Goal: Transaction & Acquisition: Book appointment/travel/reservation

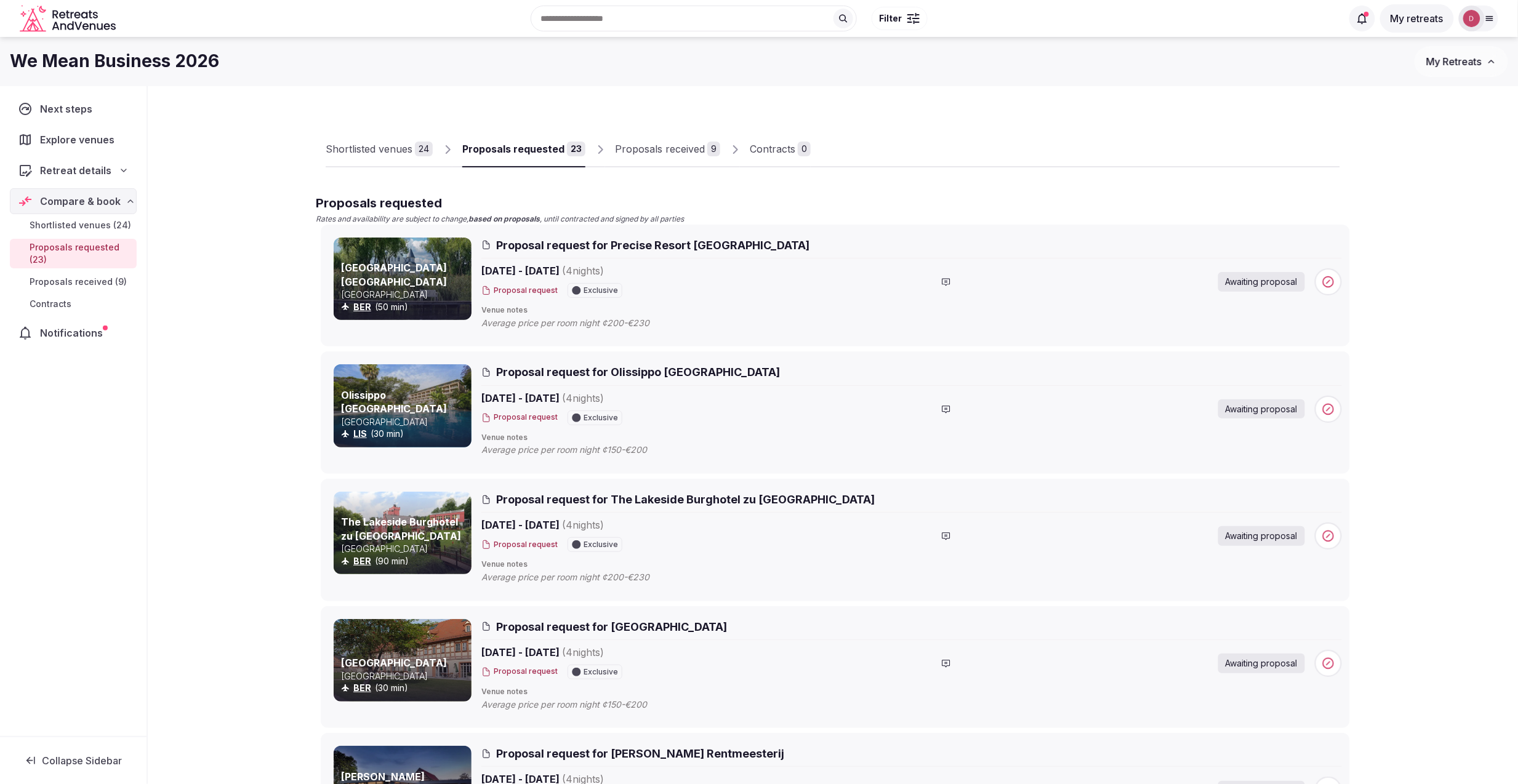
scroll to position [1, 0]
click at [639, 150] on div "Proposals received" at bounding box center [659, 148] width 90 height 15
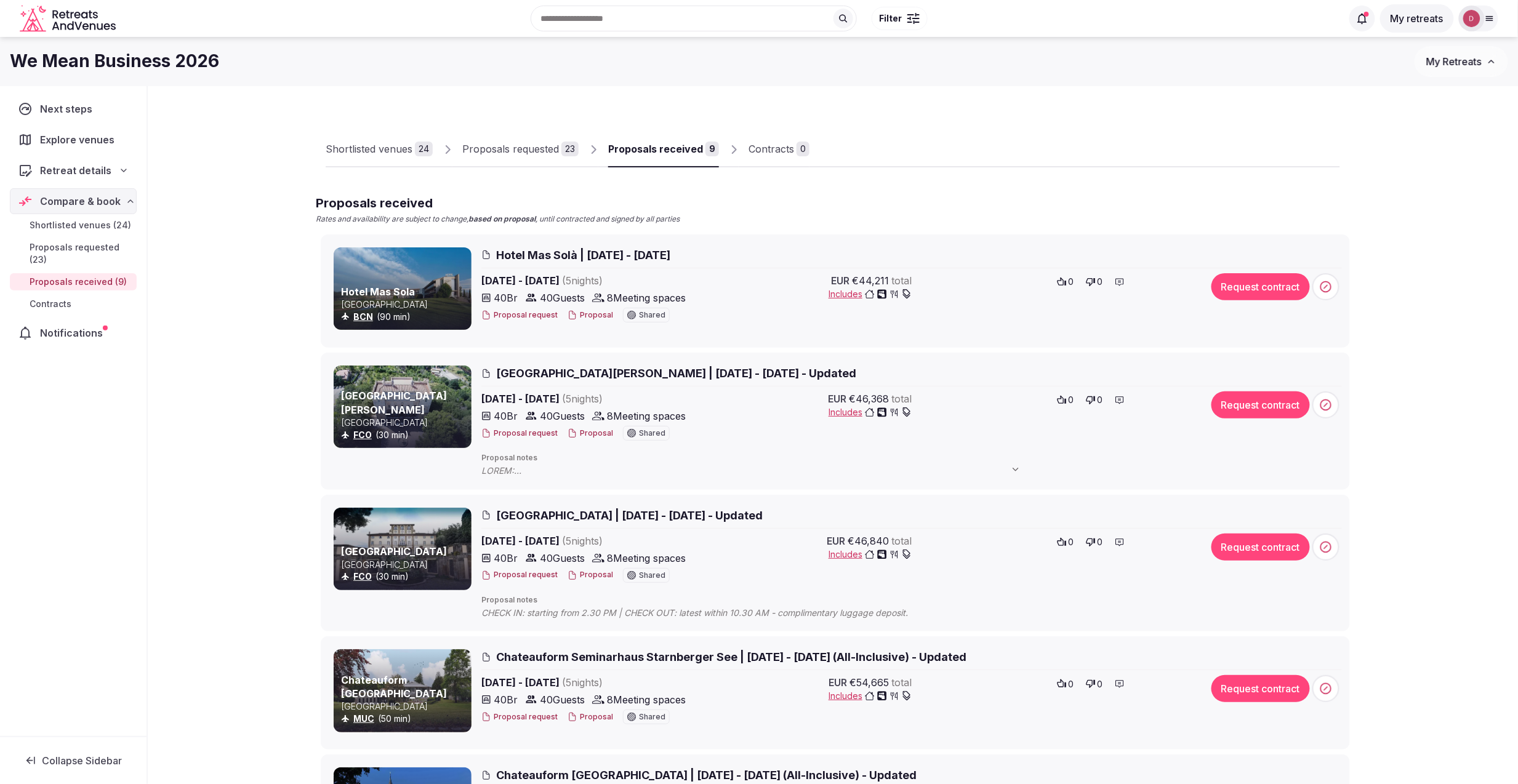
click at [557, 148] on div "Proposals requested" at bounding box center [510, 148] width 97 height 15
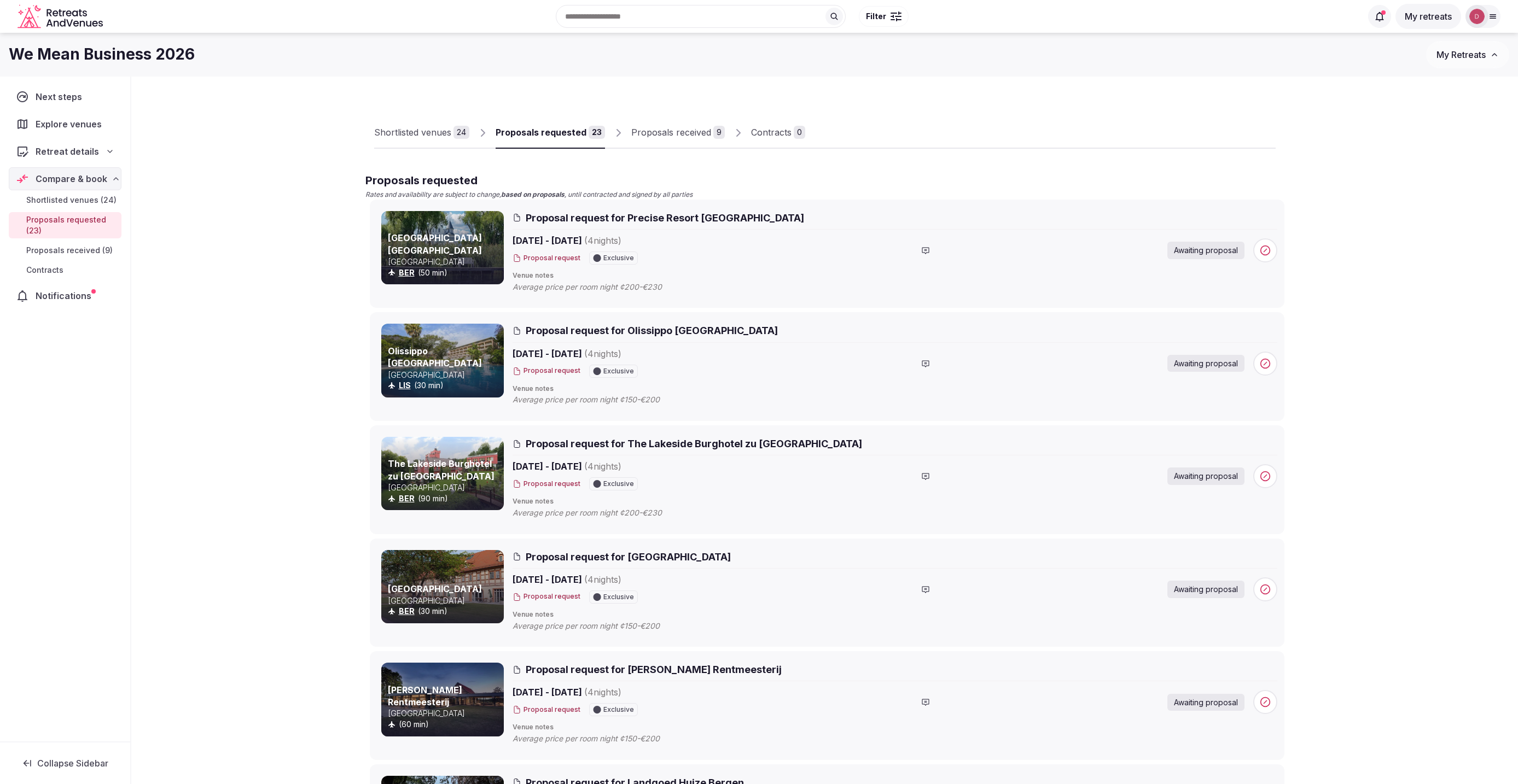
click at [688, 136] on div "Proposals received" at bounding box center [671, 132] width 80 height 13
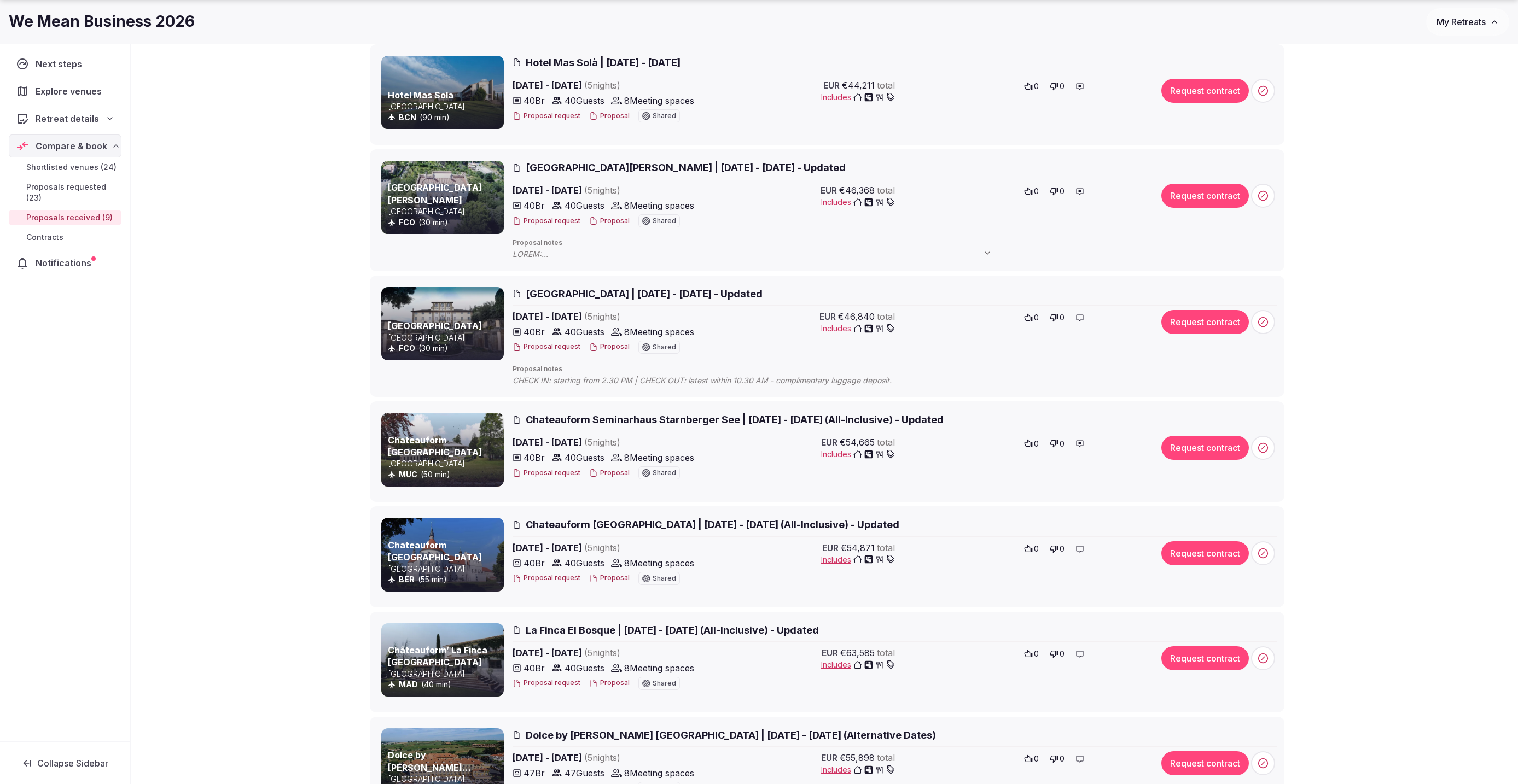
scroll to position [246, 0]
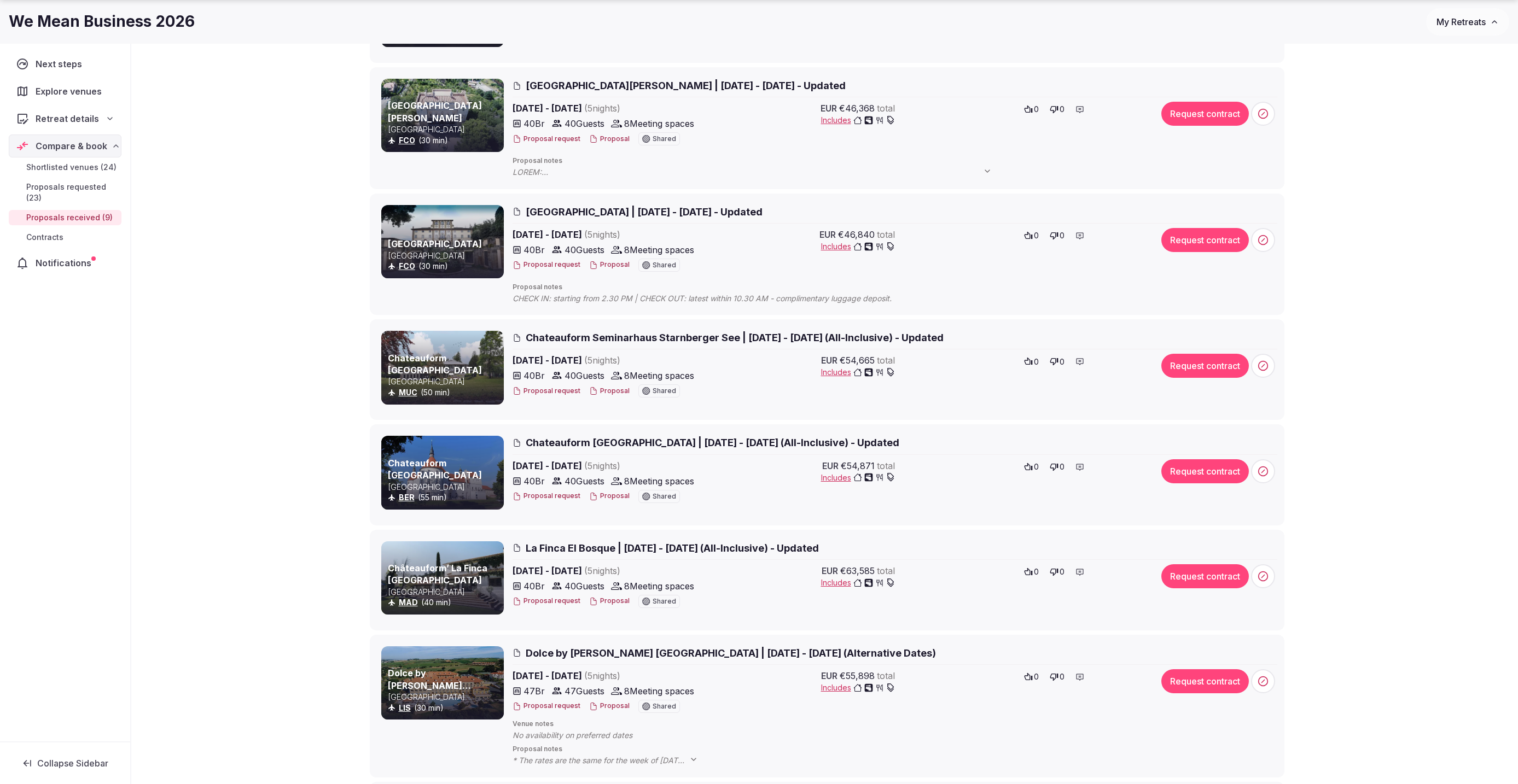
click at [1269, 371] on span at bounding box center [1263, 366] width 24 height 24
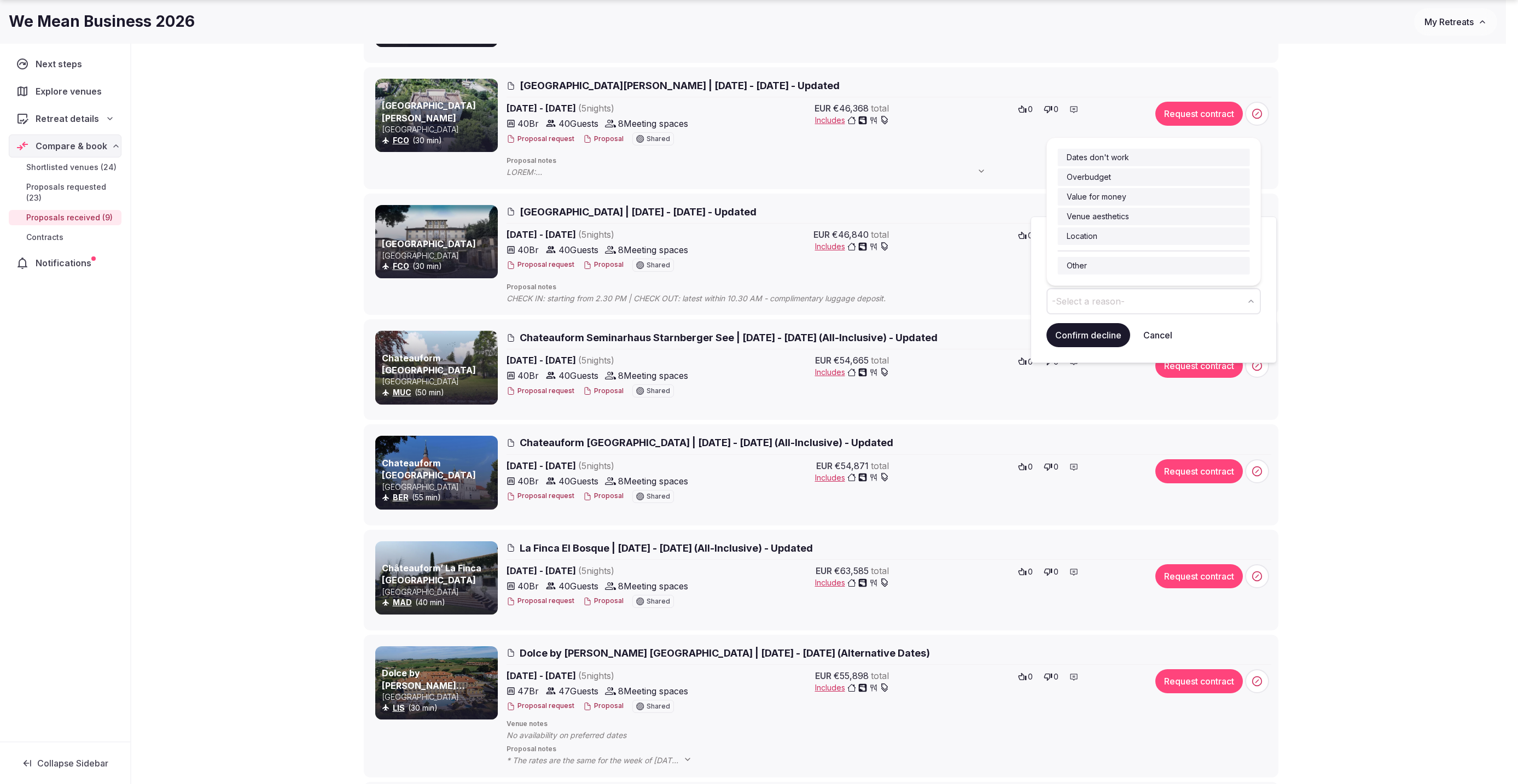
click at [1099, 292] on button "-Select a reason-" at bounding box center [1154, 301] width 215 height 26
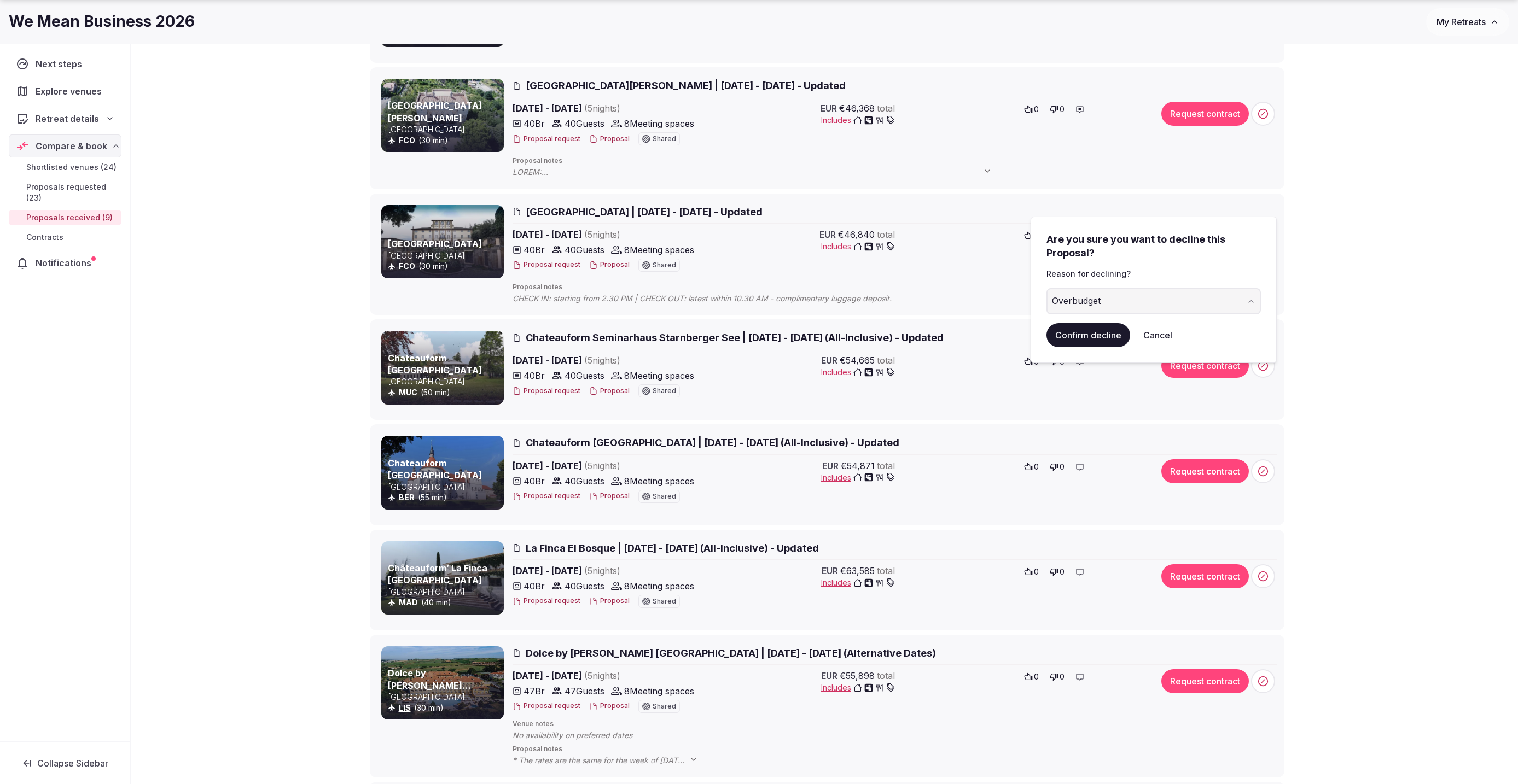
click at [1113, 341] on button "Confirm decline" at bounding box center [1088, 335] width 83 height 24
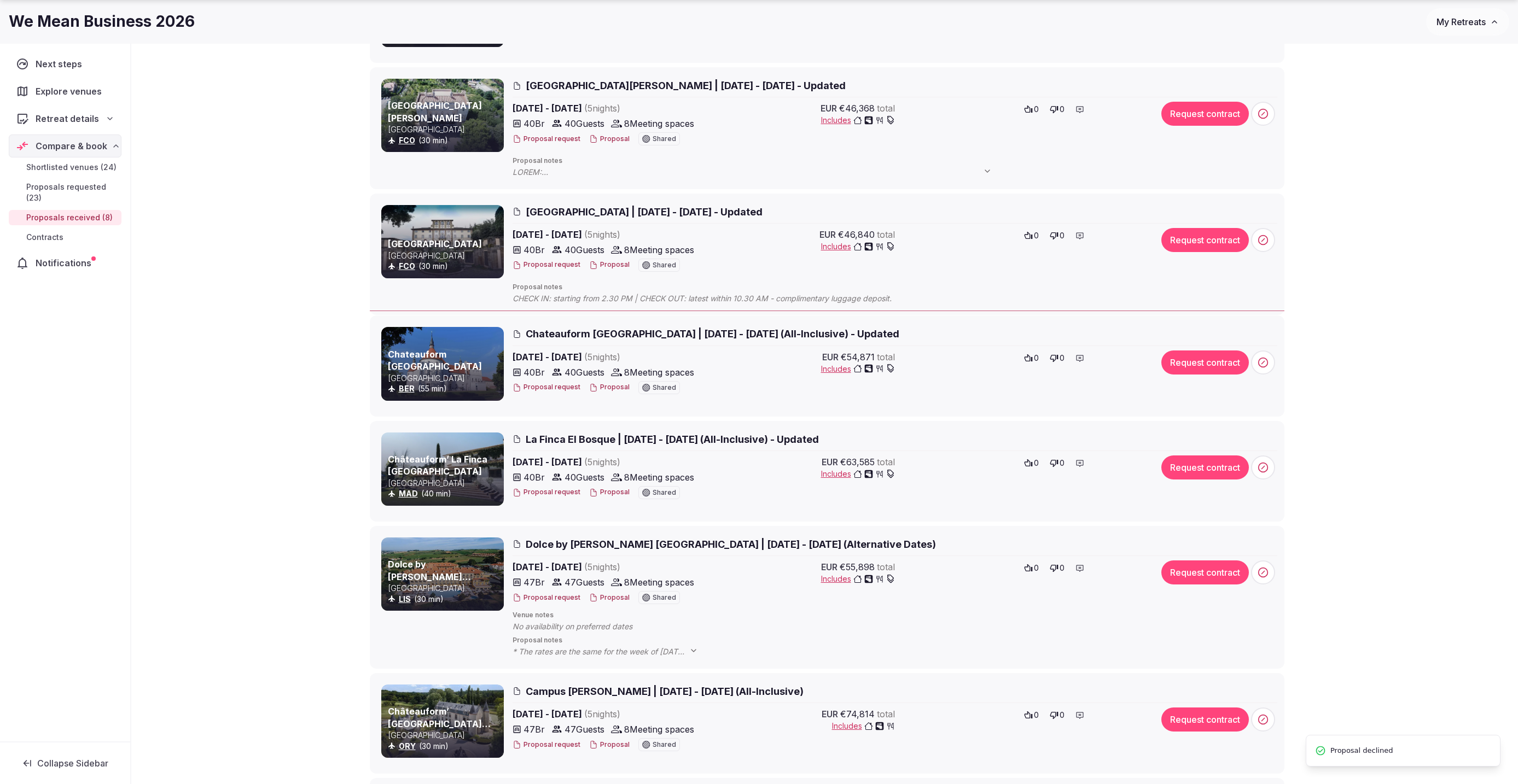
scroll to position [0, 0]
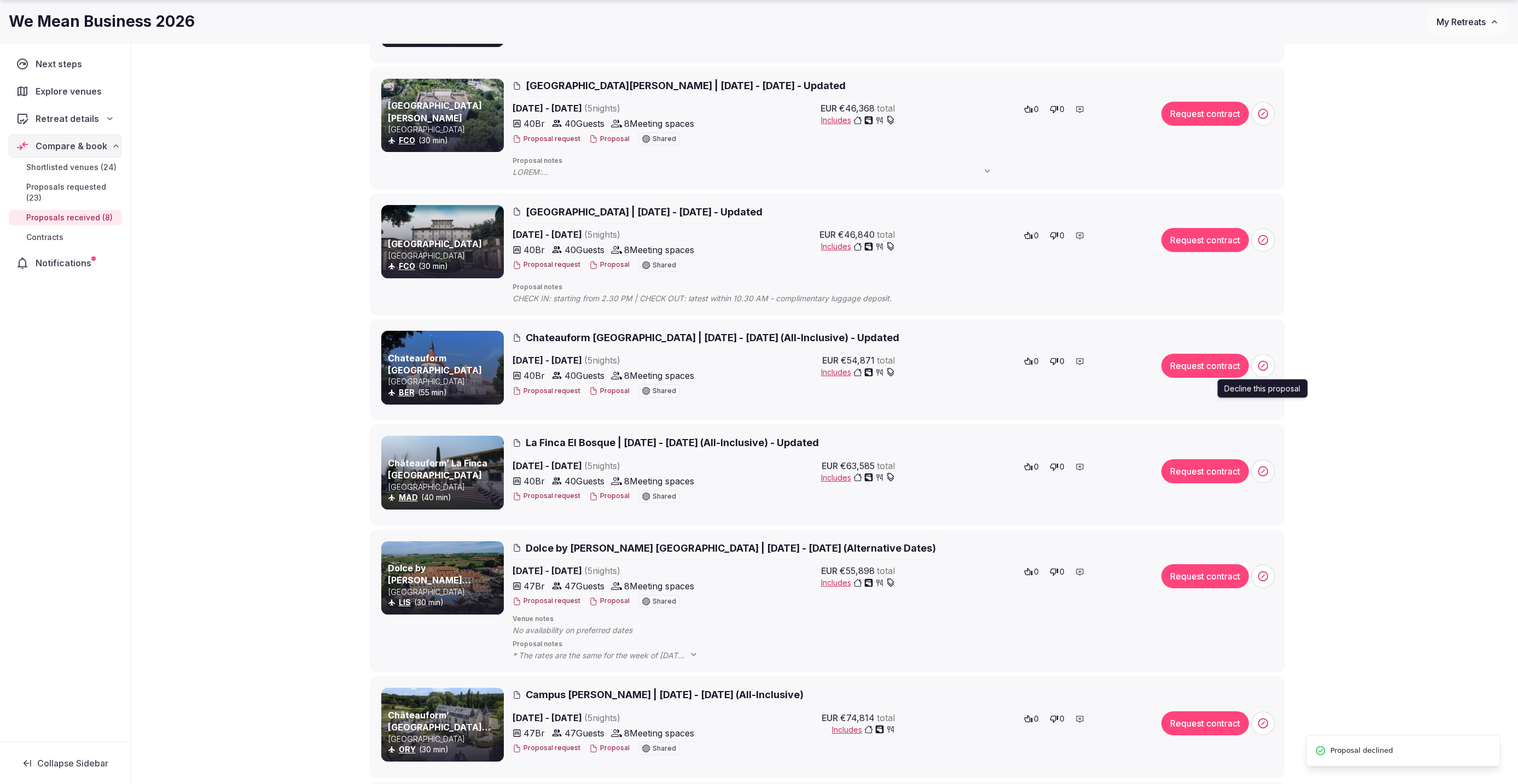
click at [1257, 375] on span at bounding box center [1263, 366] width 24 height 24
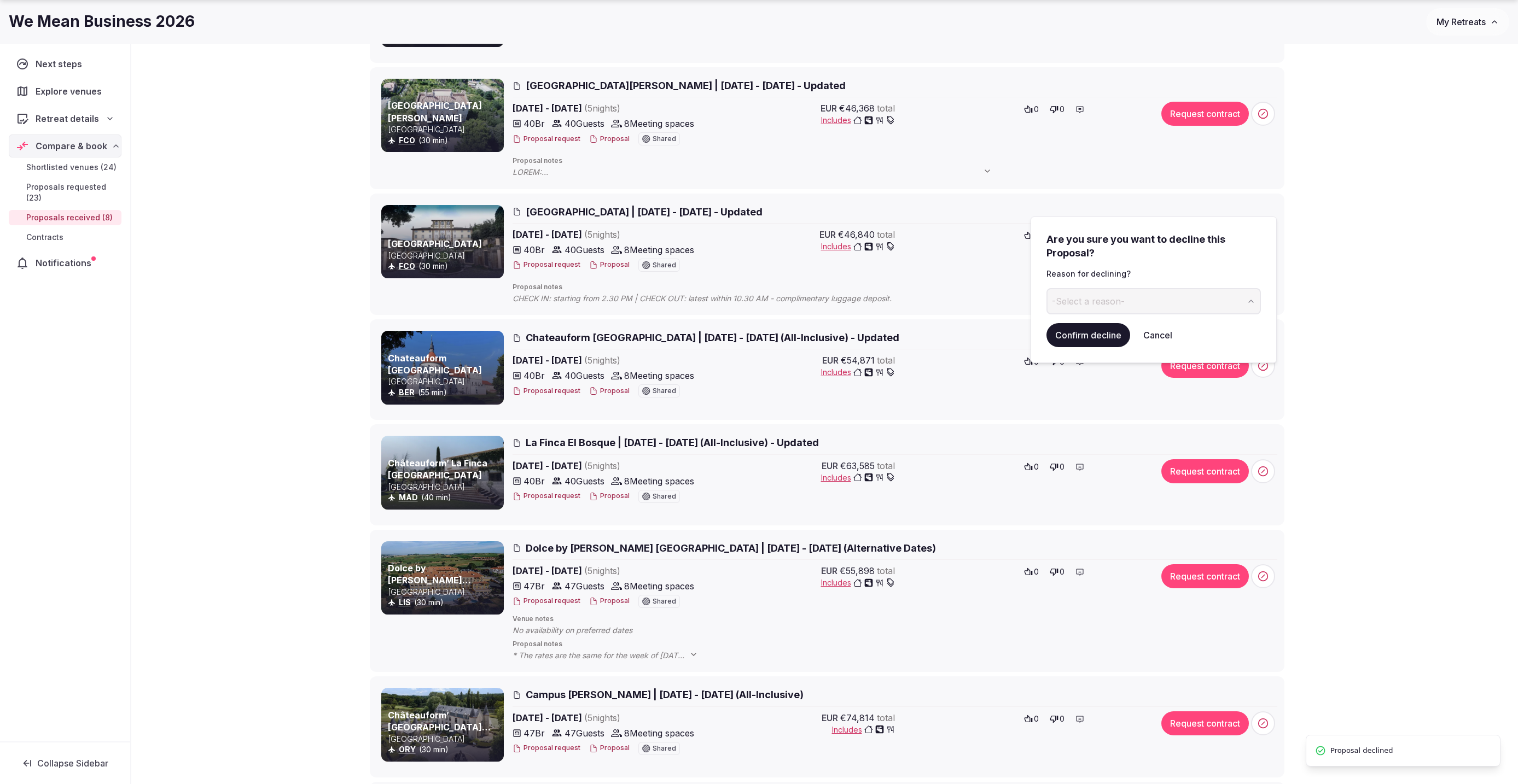
click at [1111, 296] on span "-Select a reason-" at bounding box center [1089, 301] width 73 height 12
click at [1098, 336] on button "Confirm decline" at bounding box center [1088, 335] width 83 height 24
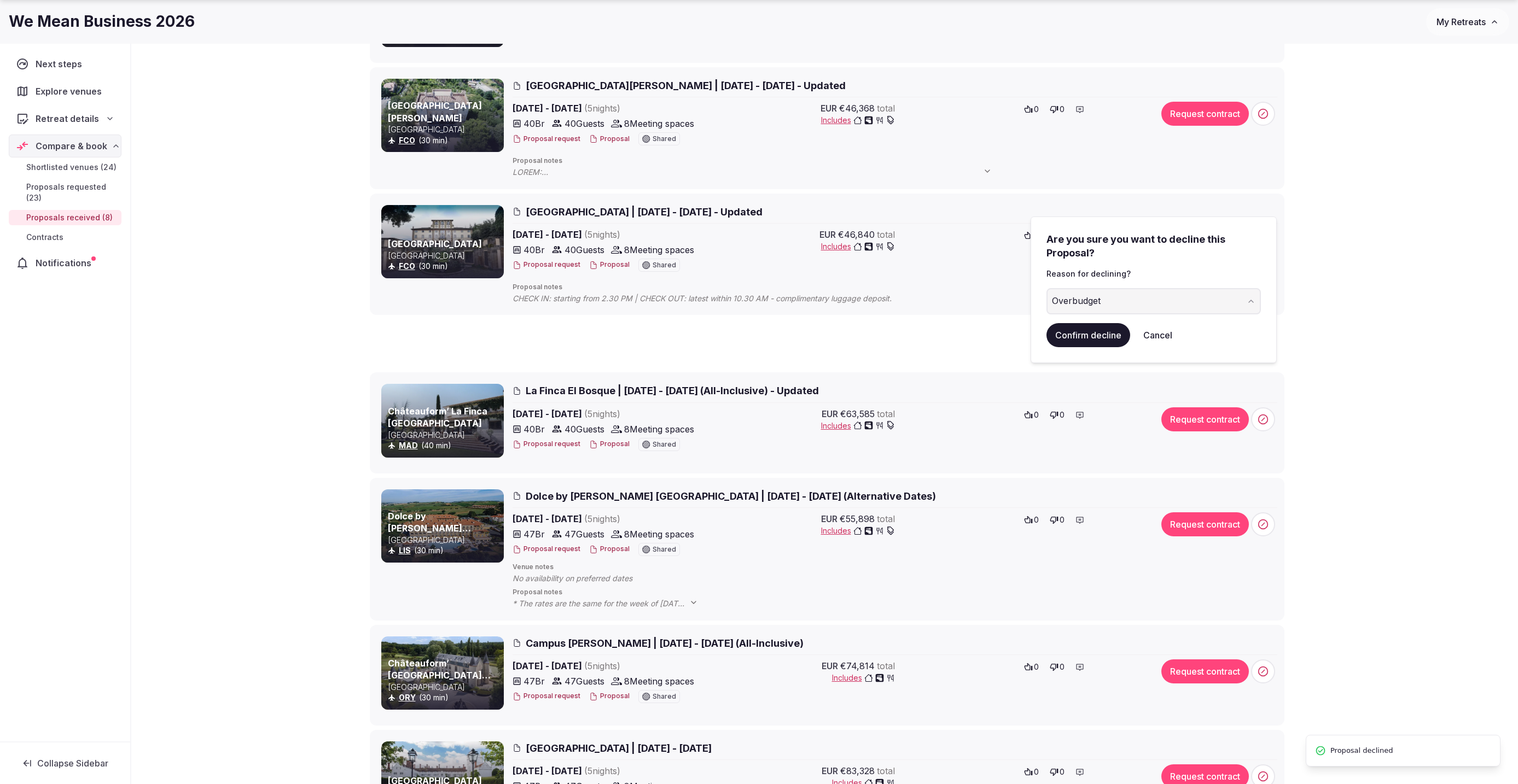
scroll to position [40, 0]
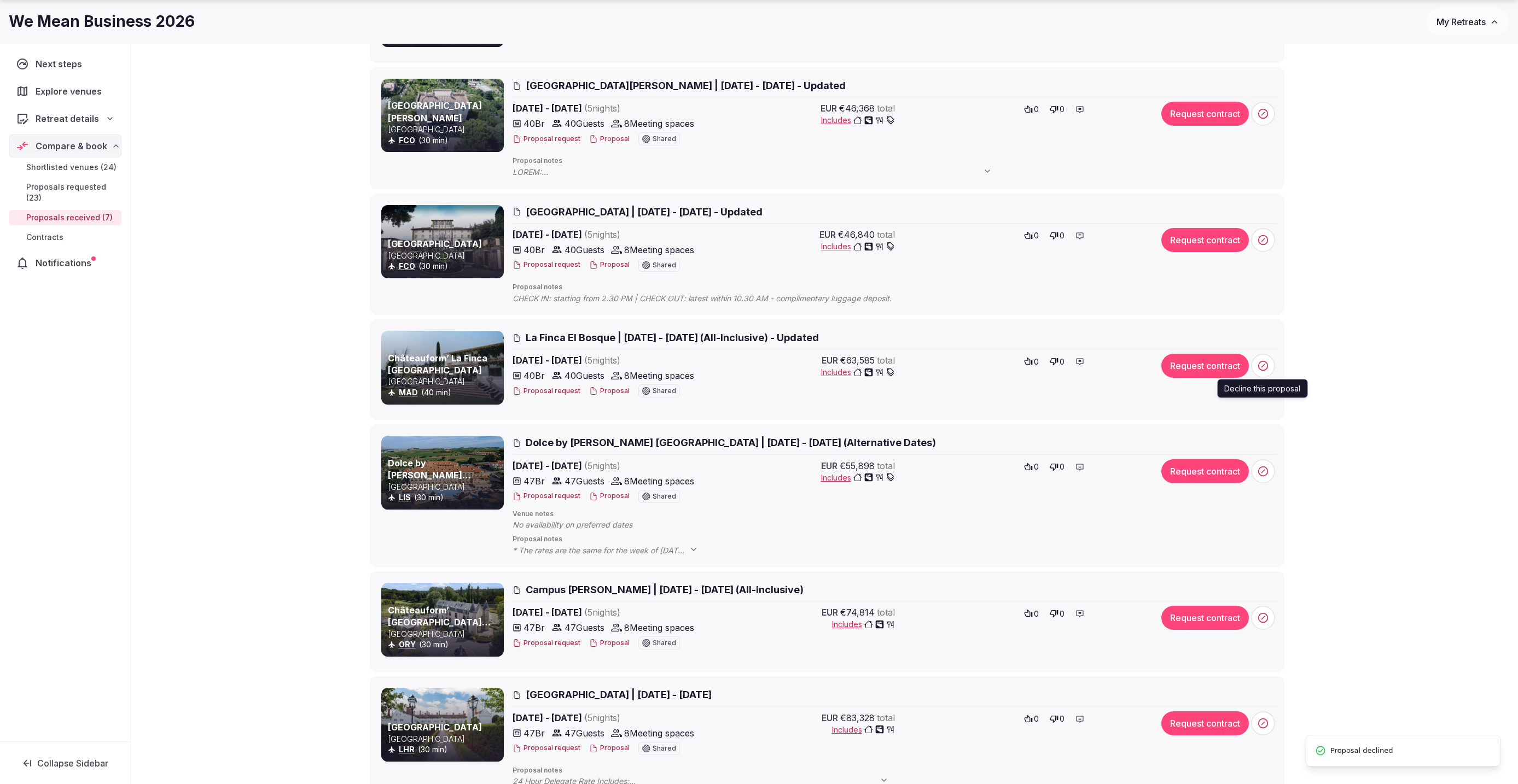
click at [1269, 374] on span at bounding box center [1263, 366] width 24 height 24
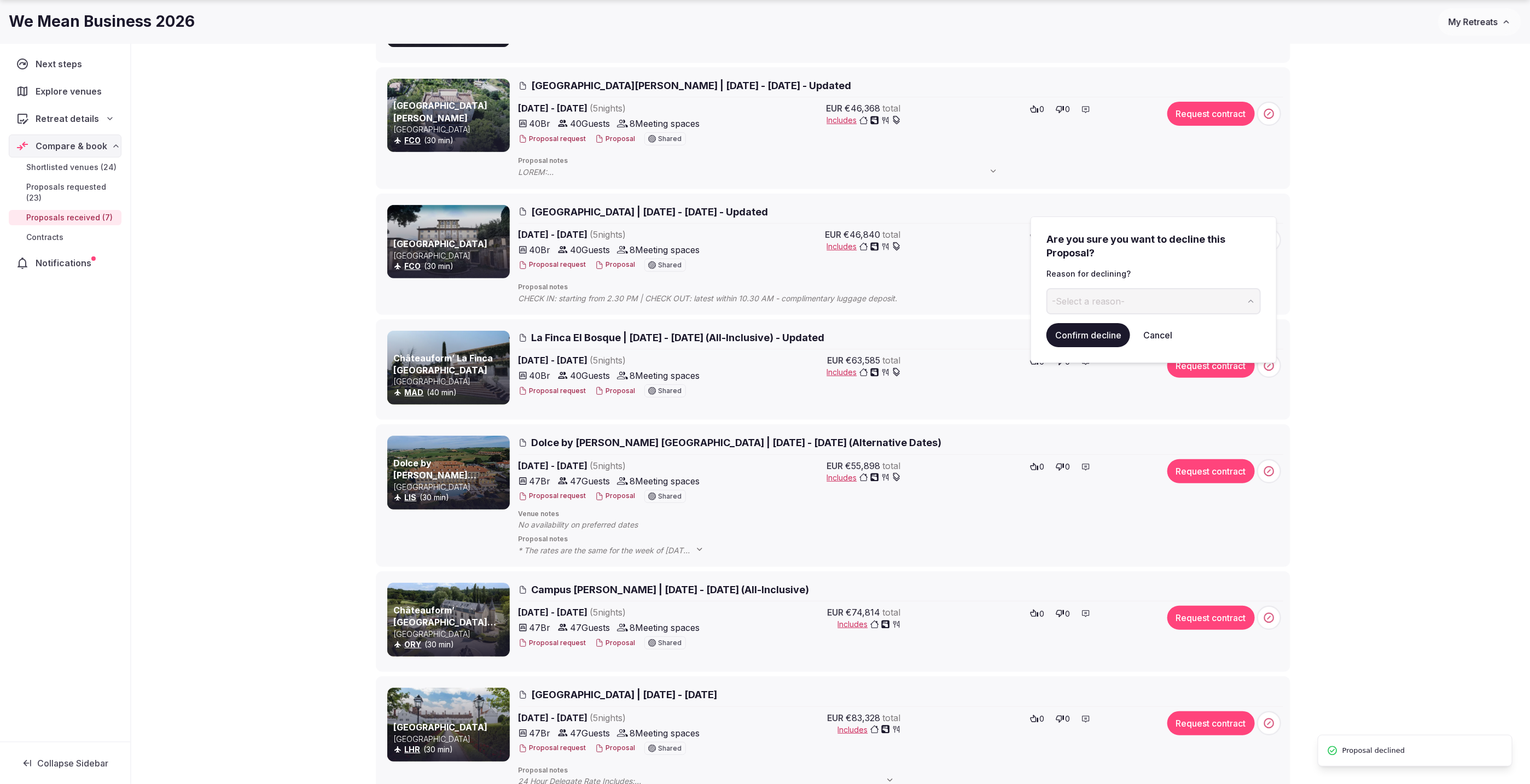
click at [1146, 301] on button "-Select a reason-" at bounding box center [1154, 301] width 215 height 26
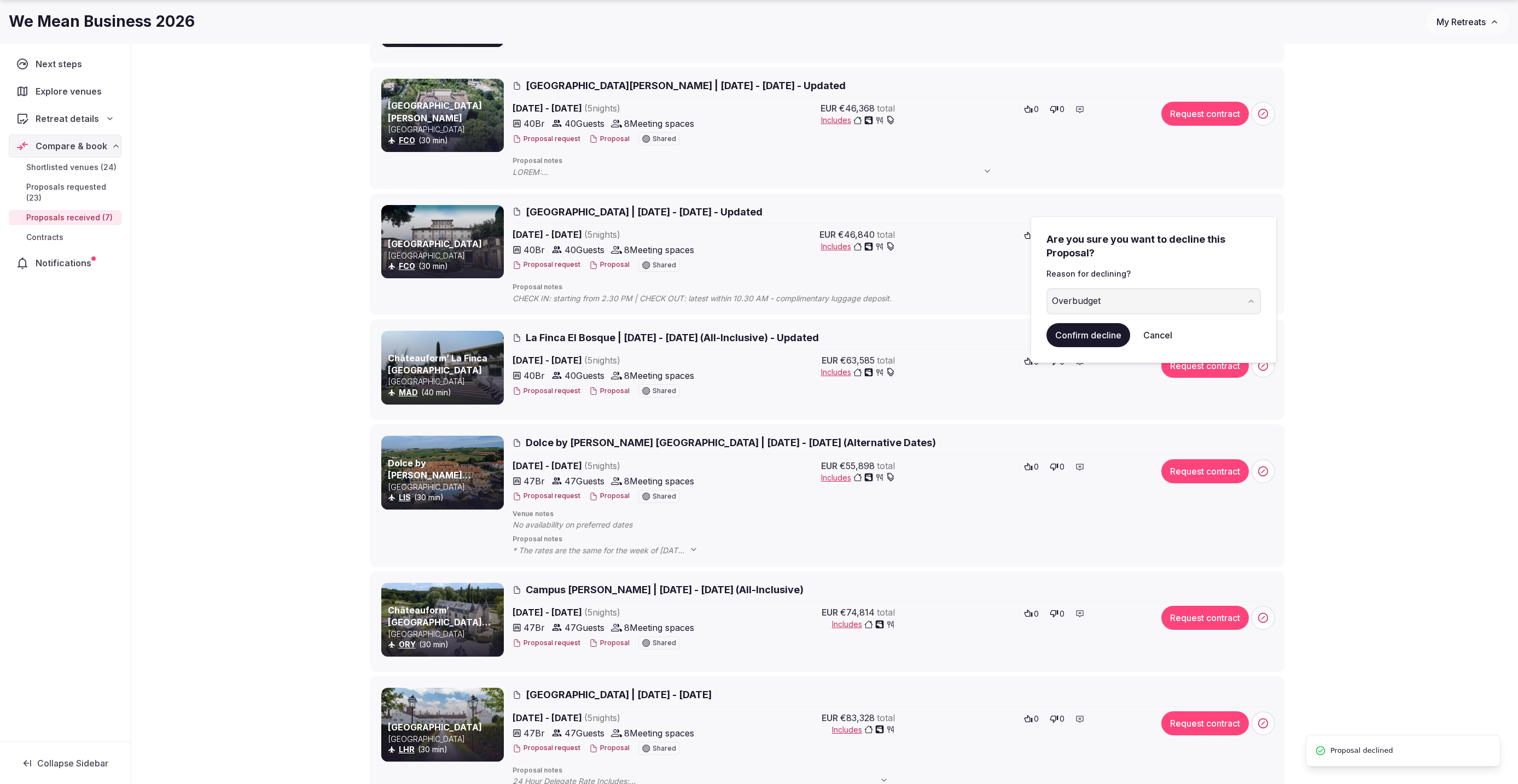
click at [1087, 337] on button "Confirm decline" at bounding box center [1088, 335] width 83 height 24
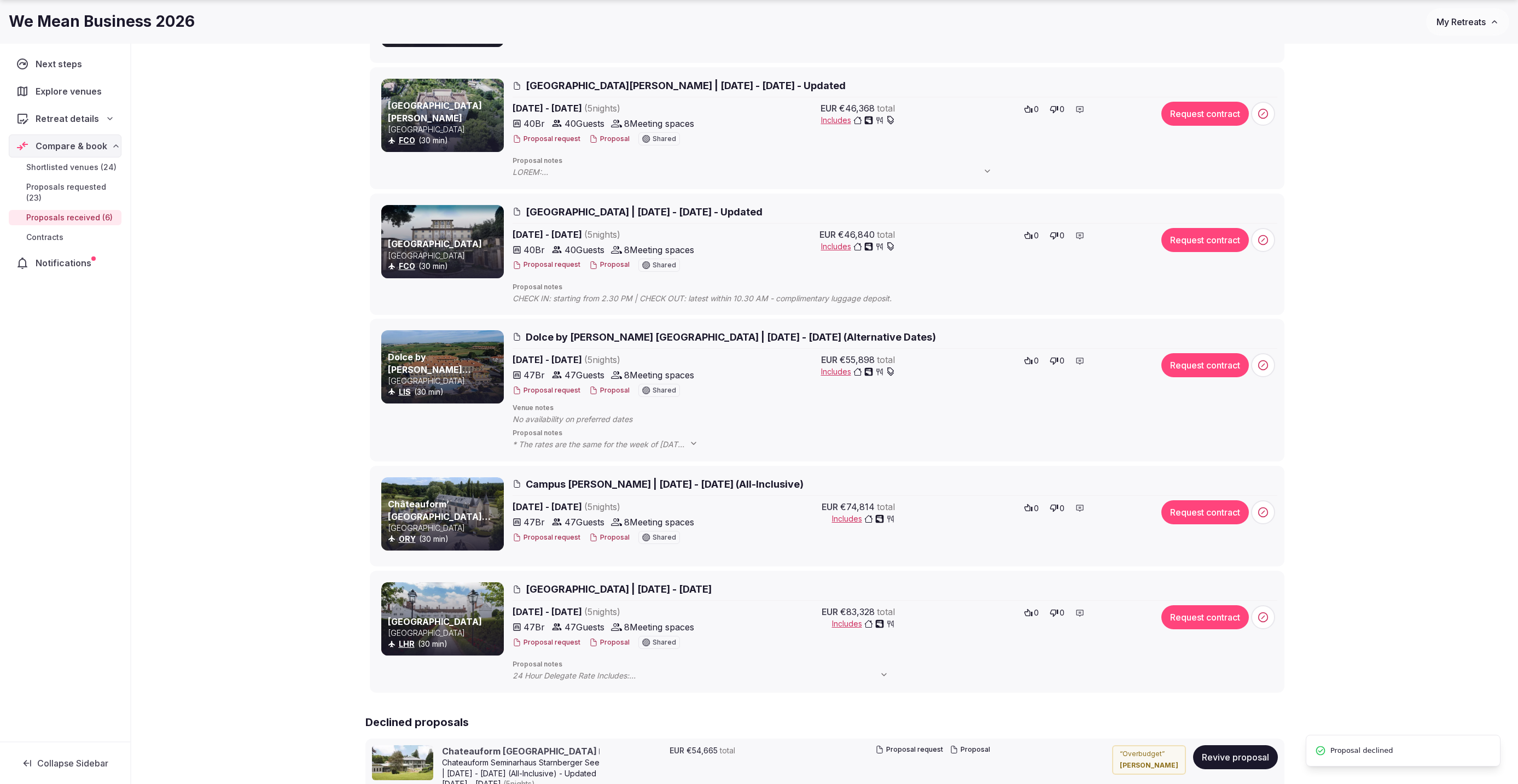
scroll to position [40, 0]
click at [1269, 375] on span at bounding box center [1263, 366] width 24 height 24
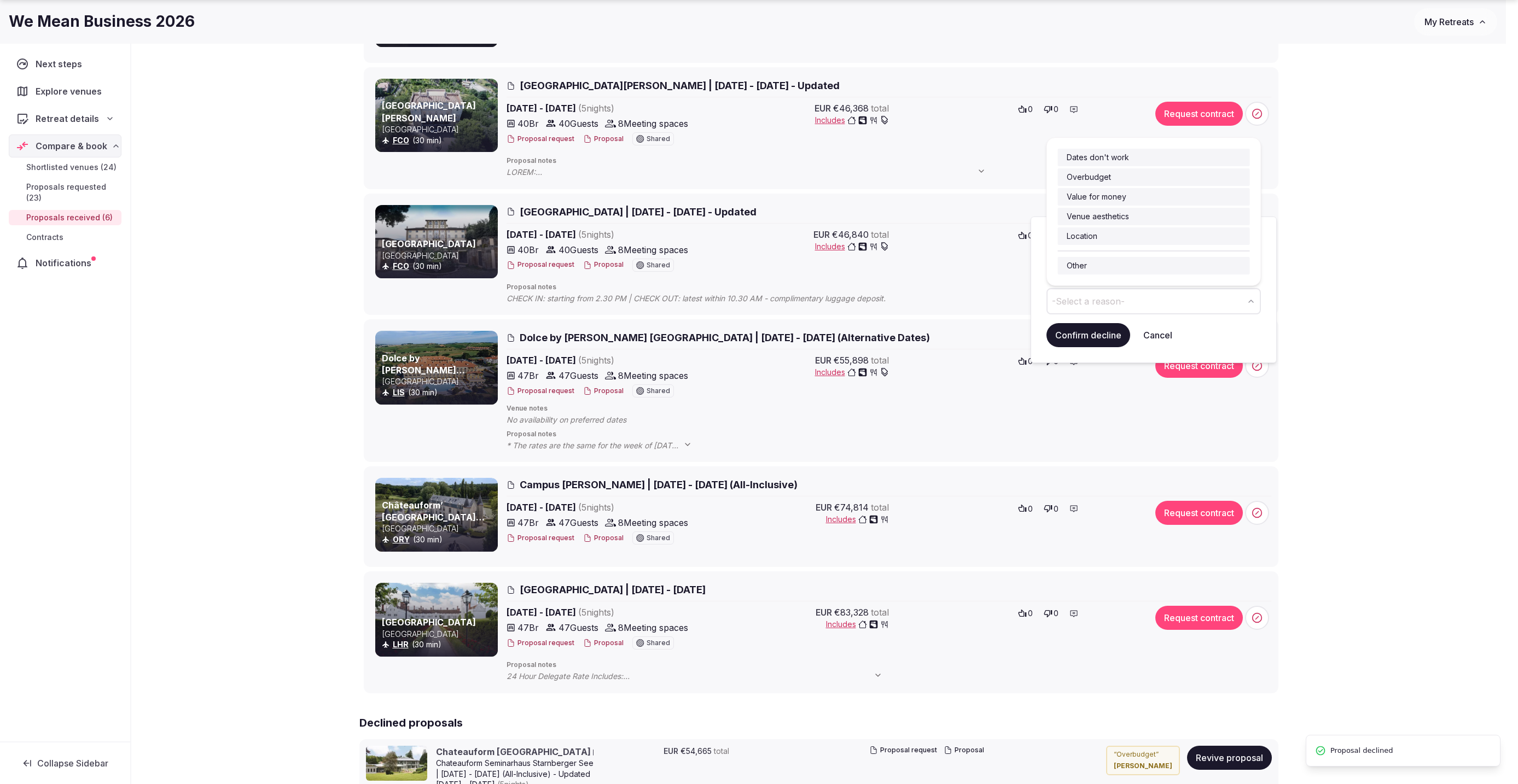
click at [1188, 298] on button "-Select a reason-" at bounding box center [1154, 301] width 215 height 26
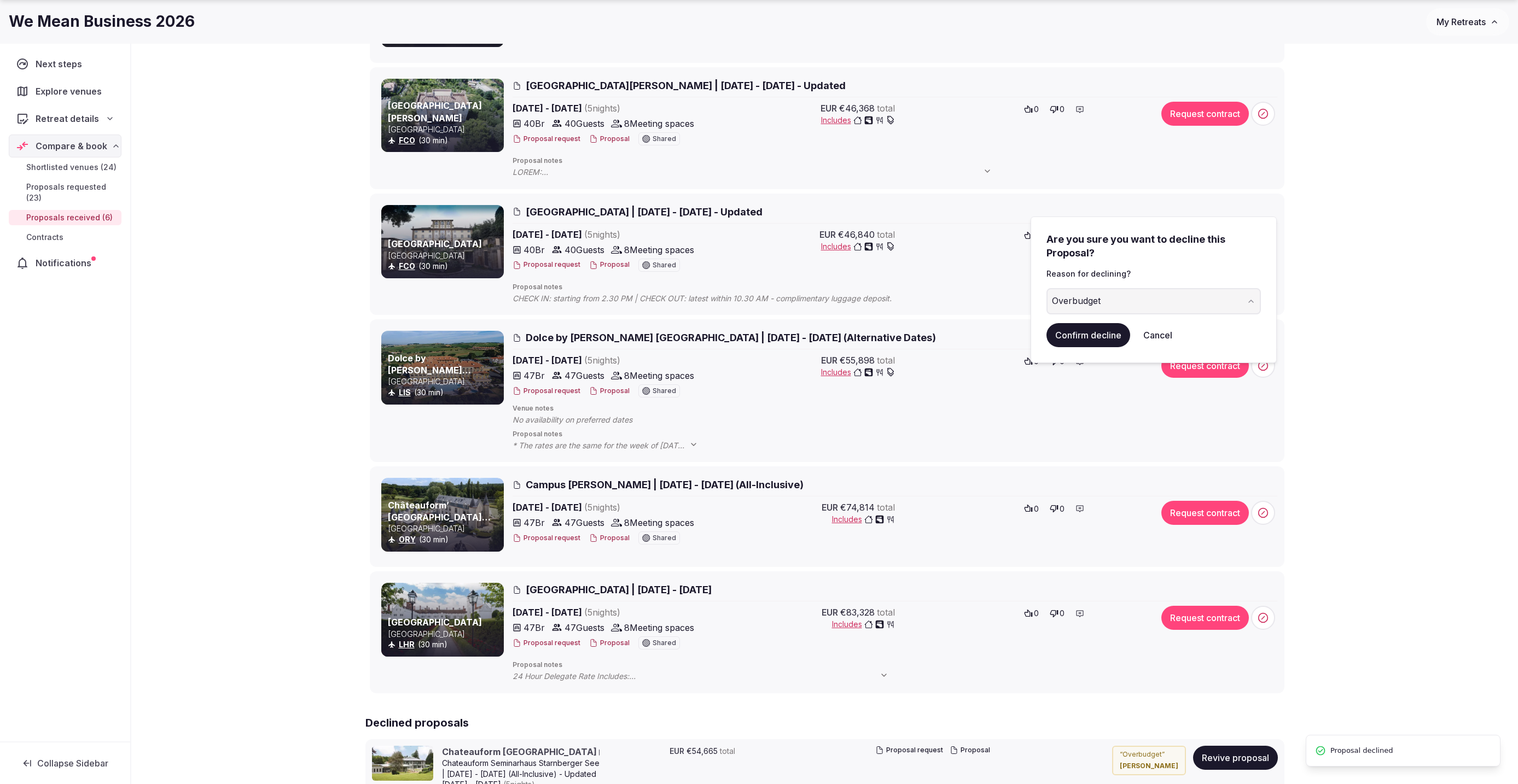
click at [1095, 330] on button "Confirm decline" at bounding box center [1088, 335] width 83 height 24
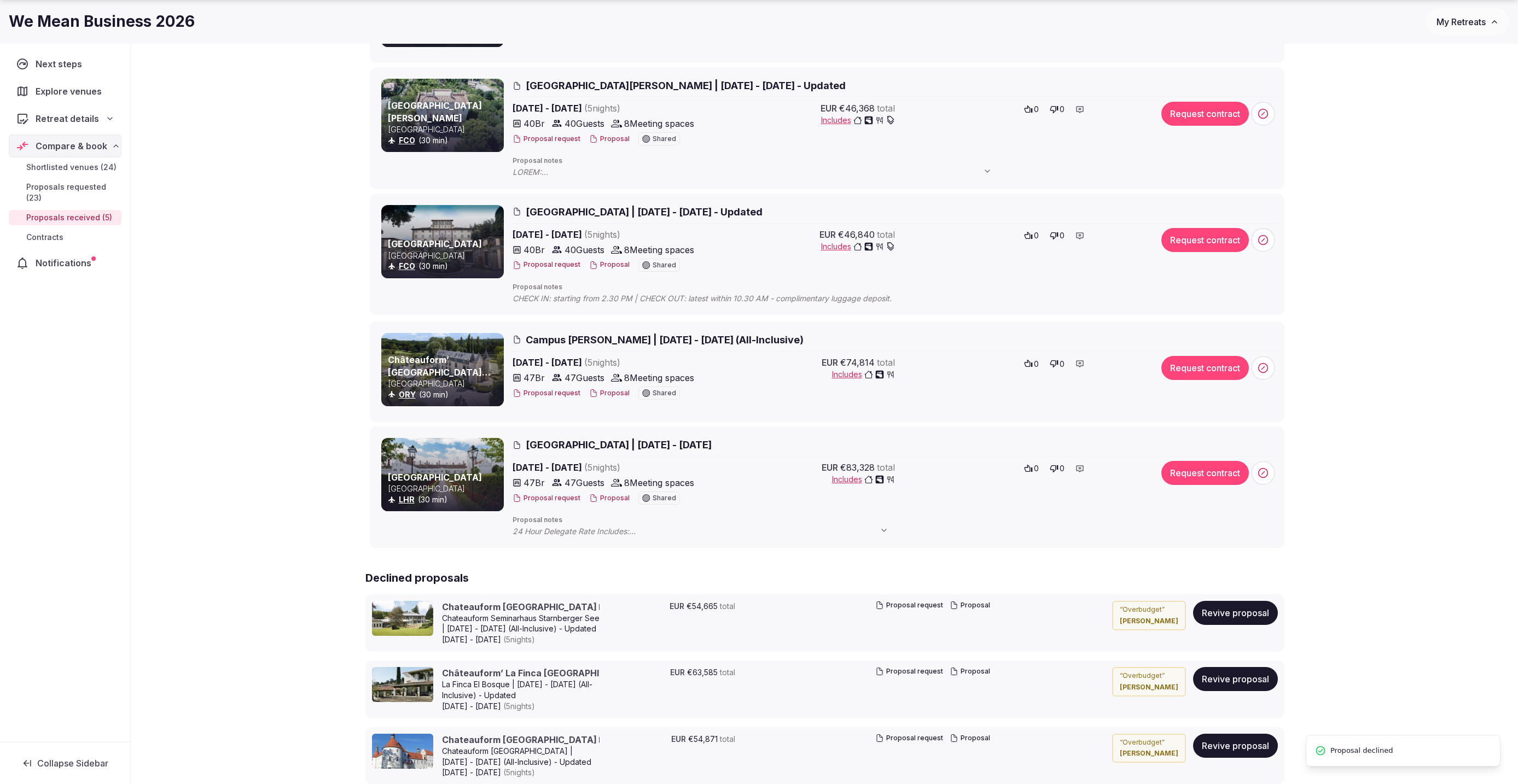
scroll to position [35, 0]
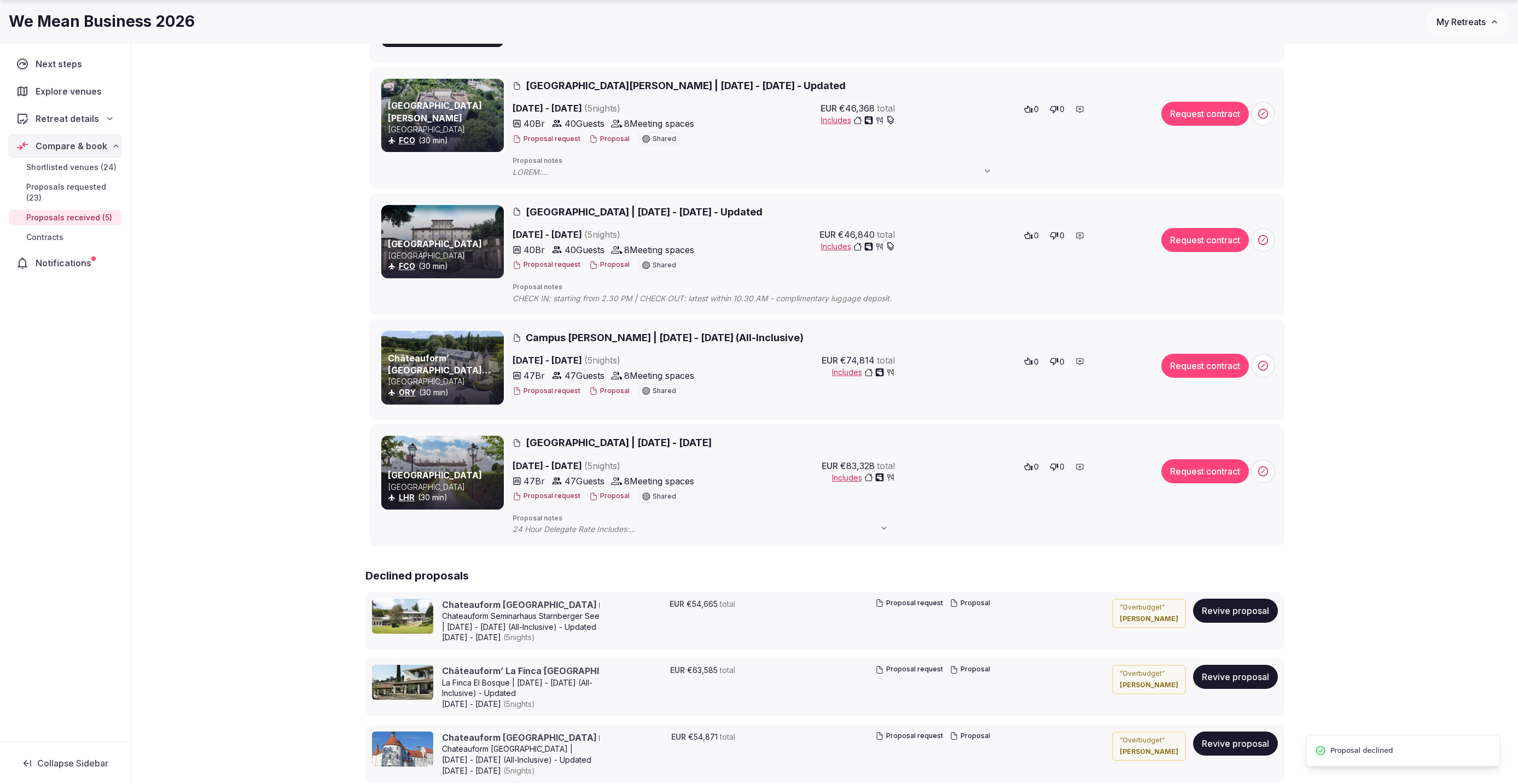
click at [1261, 369] on icon at bounding box center [1262, 365] width 11 height 11
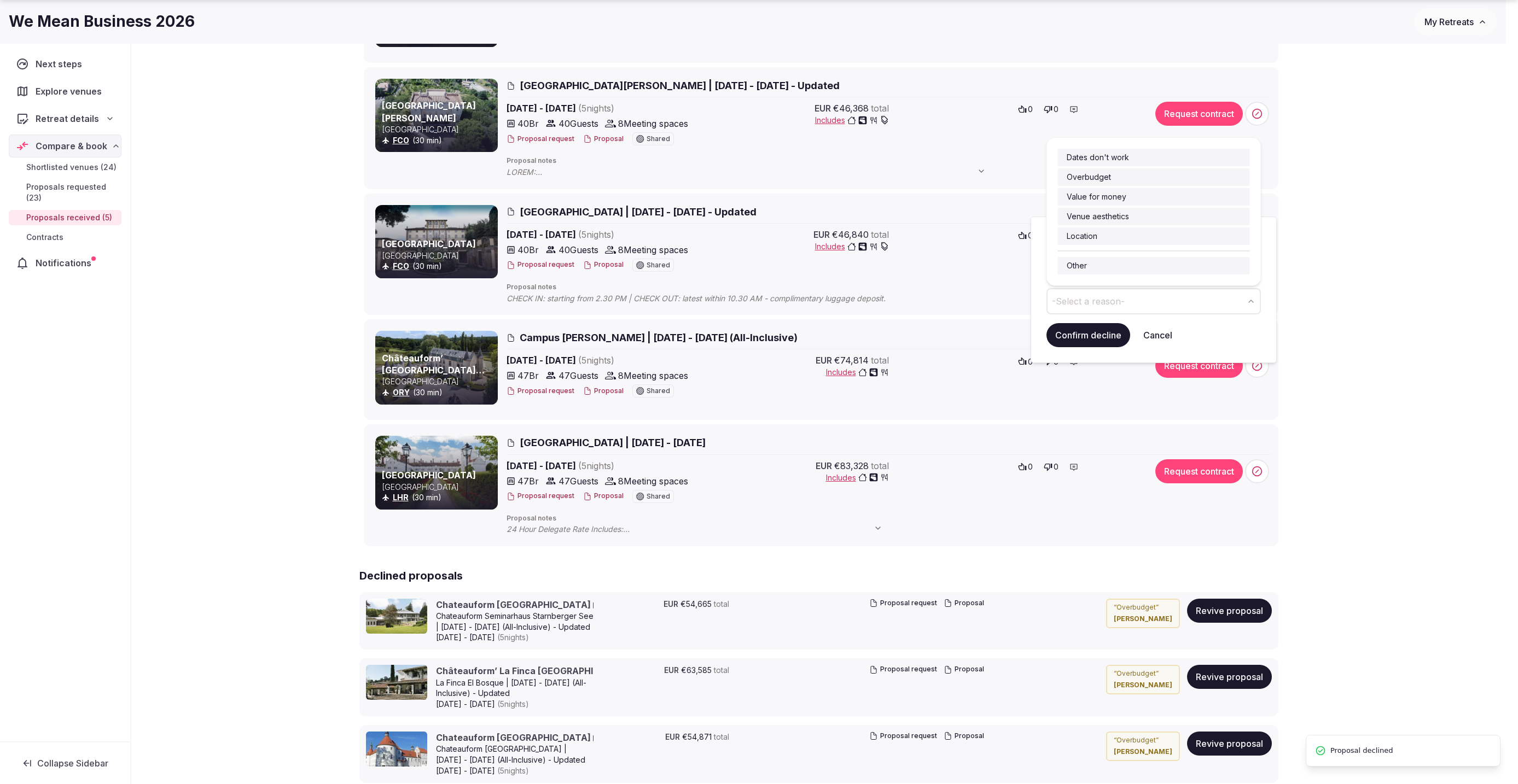
click at [1163, 305] on button "-Select a reason-" at bounding box center [1154, 301] width 215 height 26
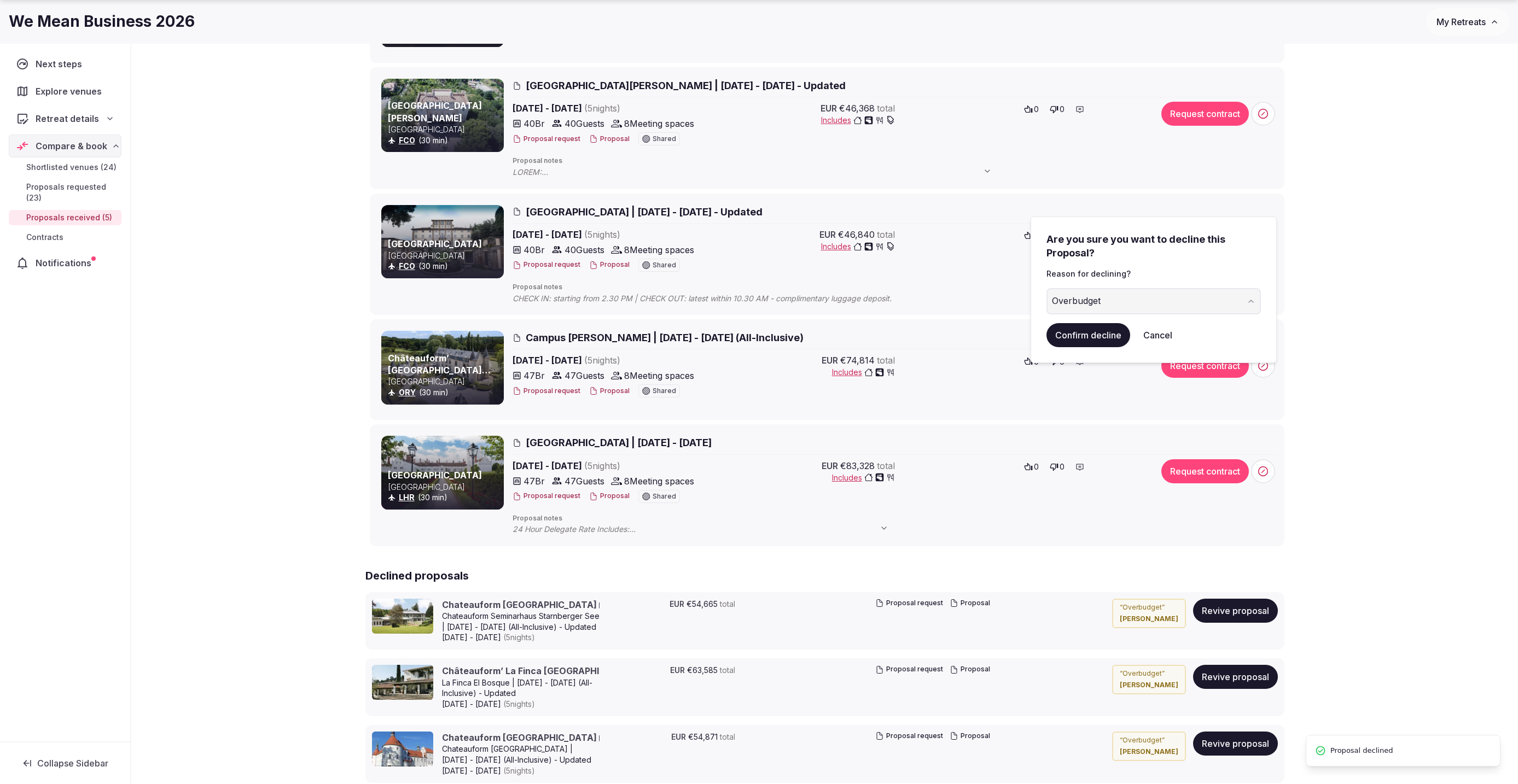
click at [1078, 335] on button "Confirm decline" at bounding box center [1088, 335] width 83 height 24
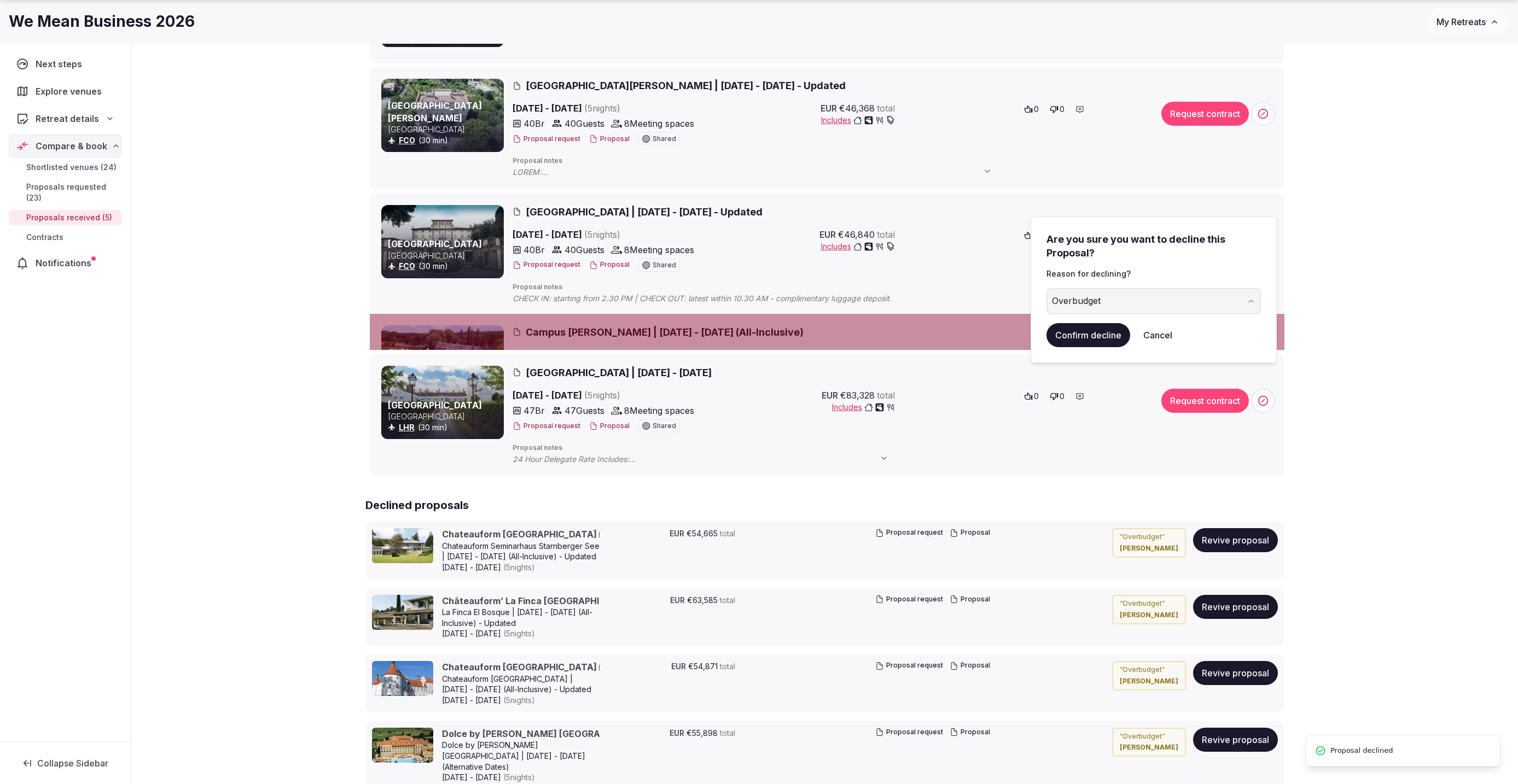
scroll to position [0, 0]
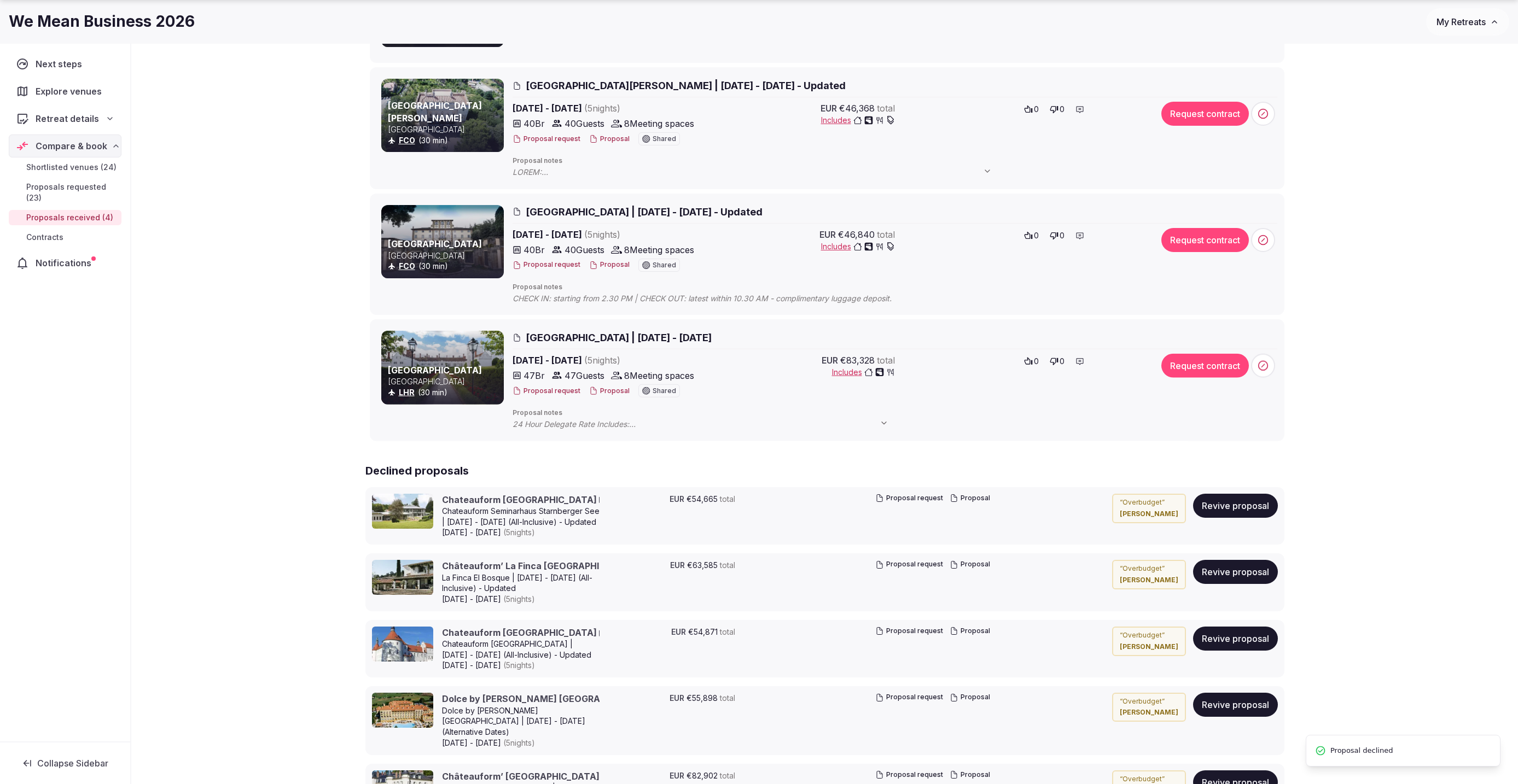
click at [1261, 370] on icon at bounding box center [1262, 365] width 11 height 11
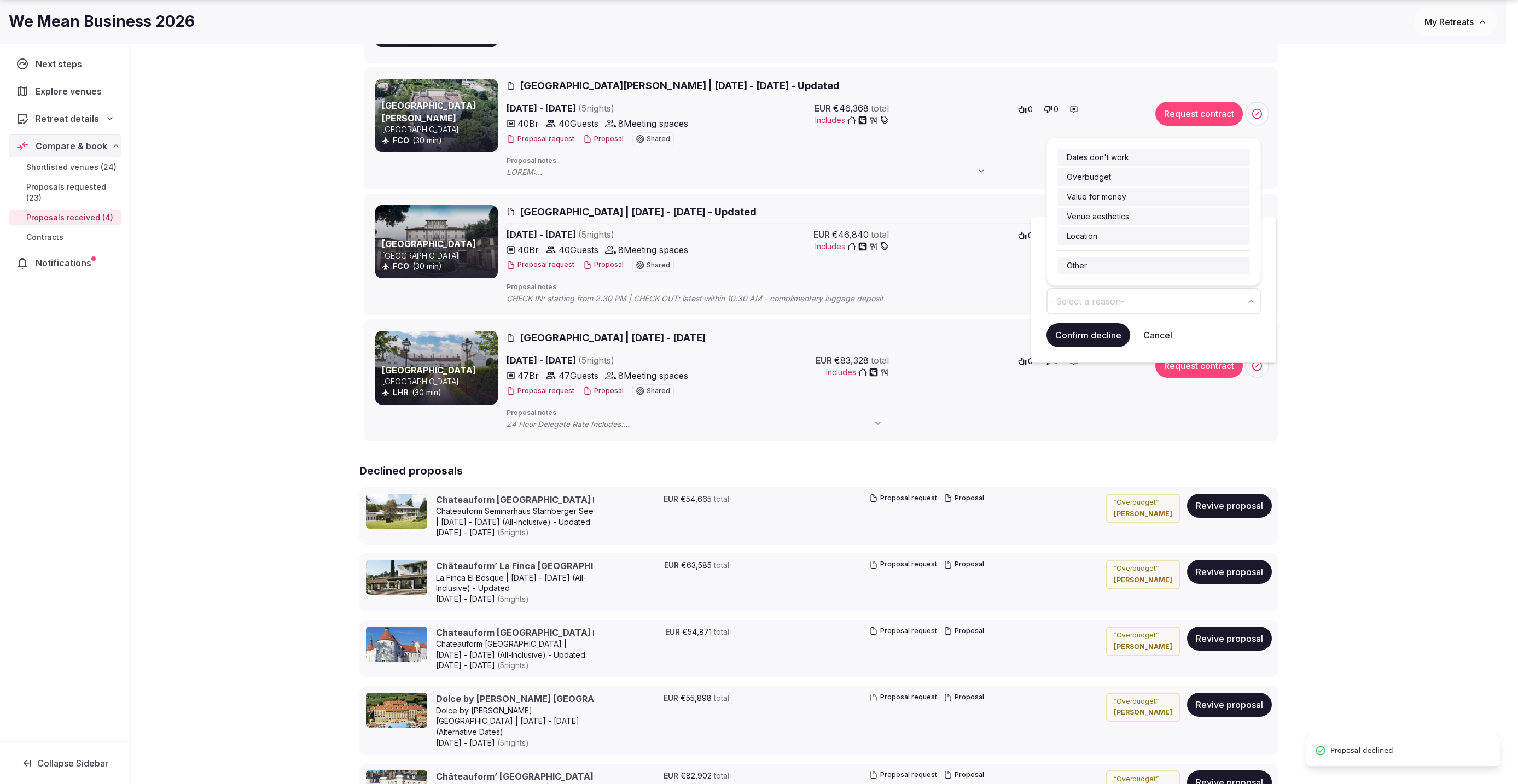
click at [1151, 291] on button "-Select a reason-" at bounding box center [1154, 301] width 215 height 26
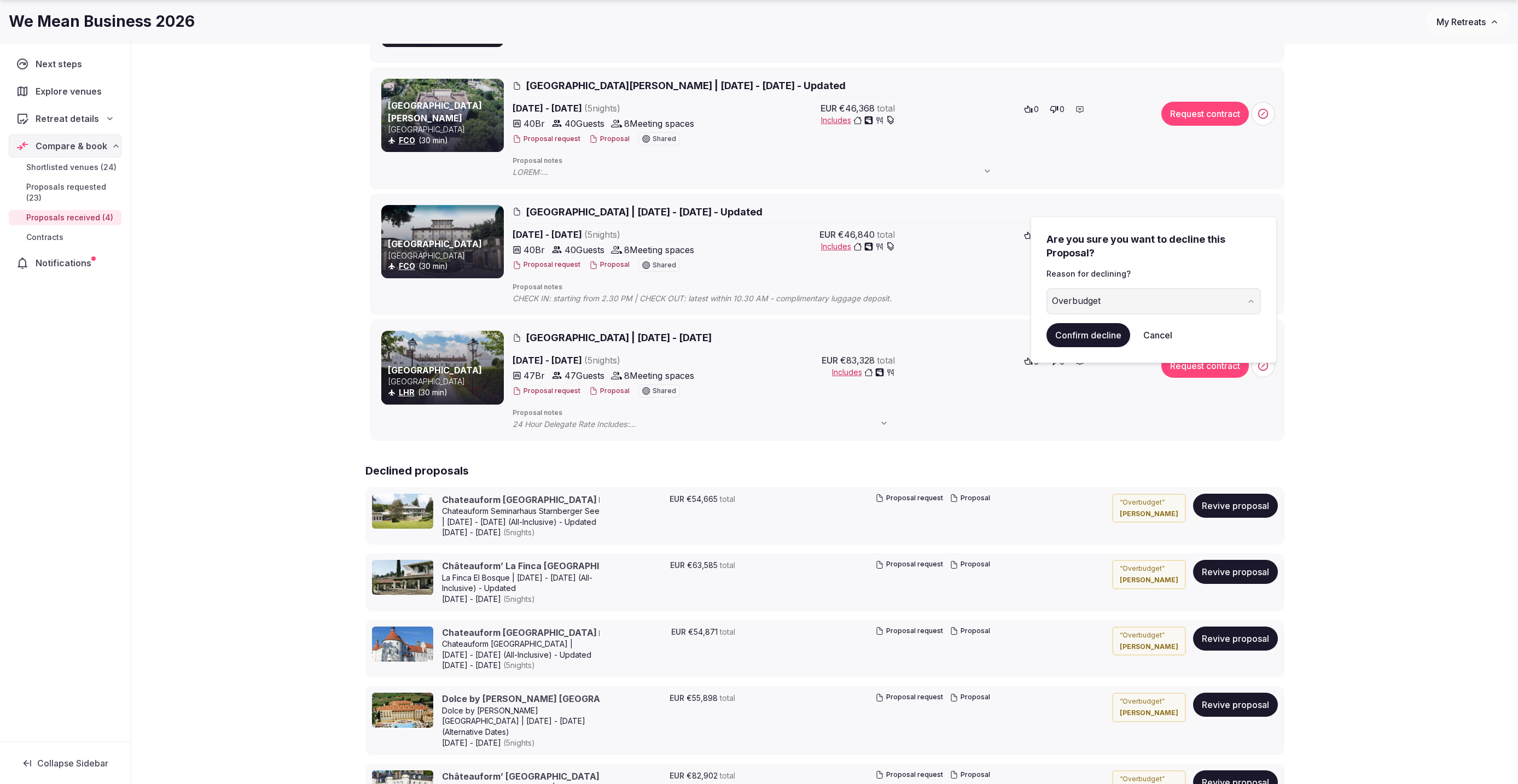
click at [1090, 333] on button "Confirm decline" at bounding box center [1088, 335] width 83 height 24
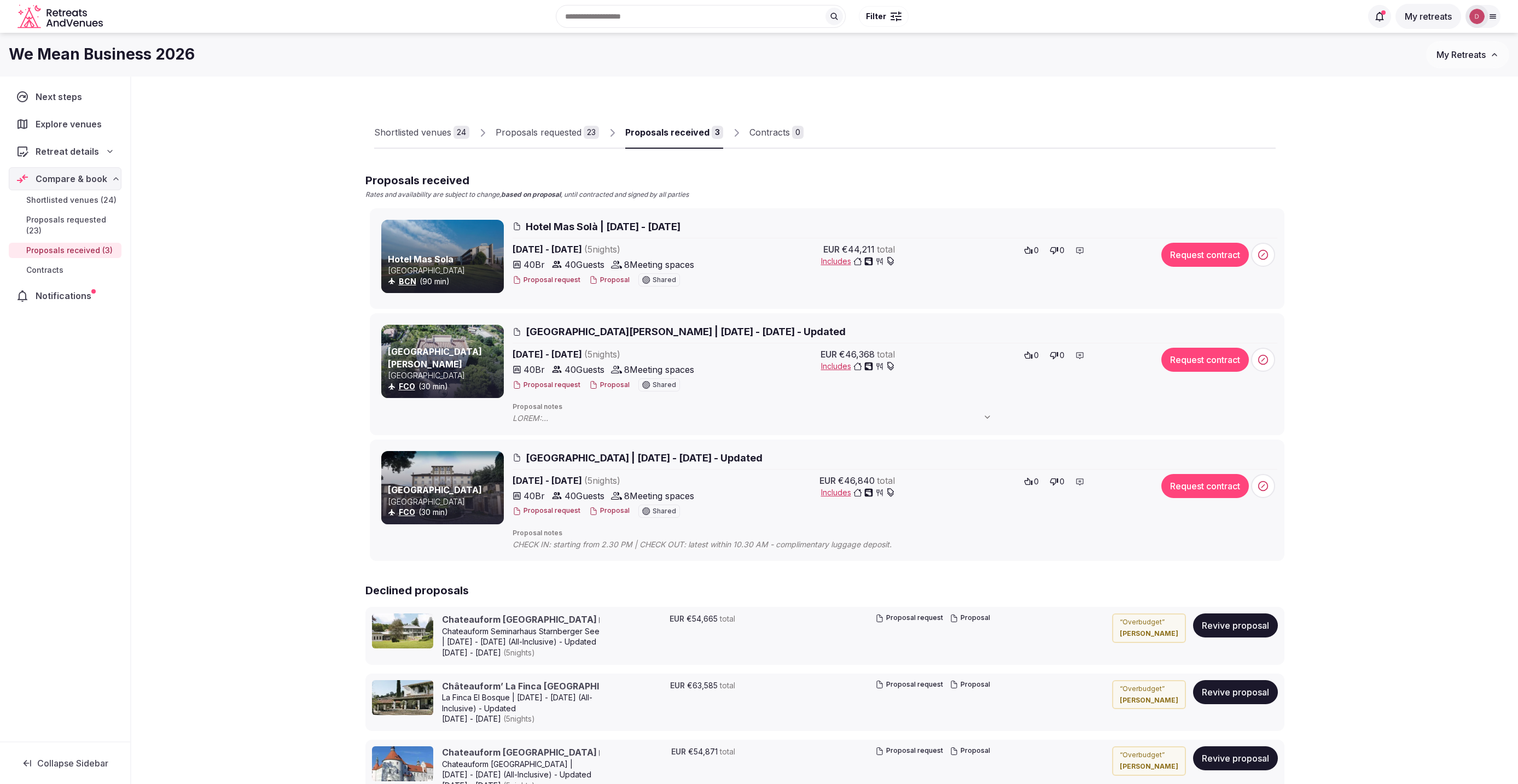
click at [529, 126] on div "Proposals requested" at bounding box center [538, 132] width 86 height 13
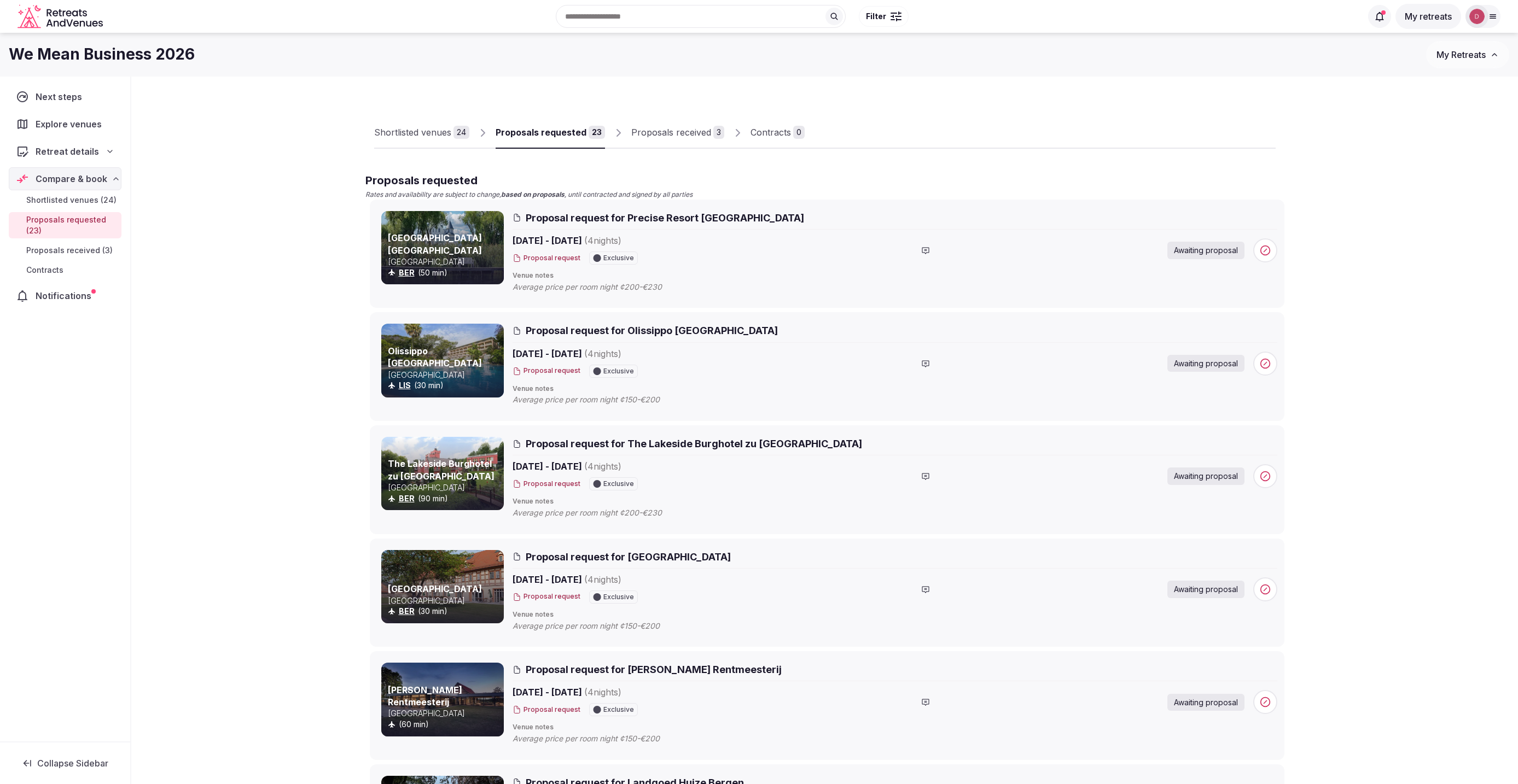
click at [440, 133] on div "Shortlisted venues" at bounding box center [412, 132] width 77 height 13
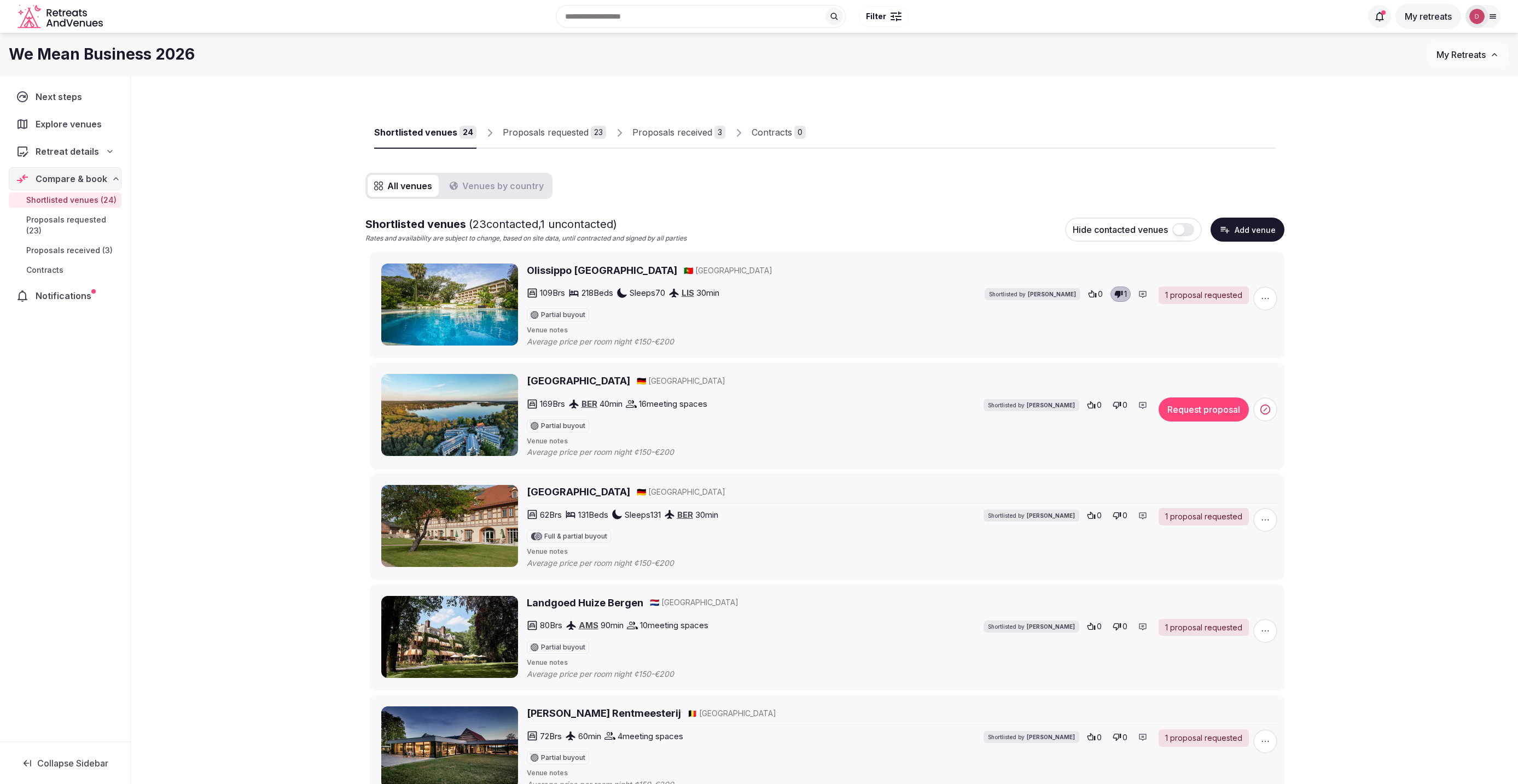
click at [1180, 235] on button "button" at bounding box center [1183, 230] width 22 height 13
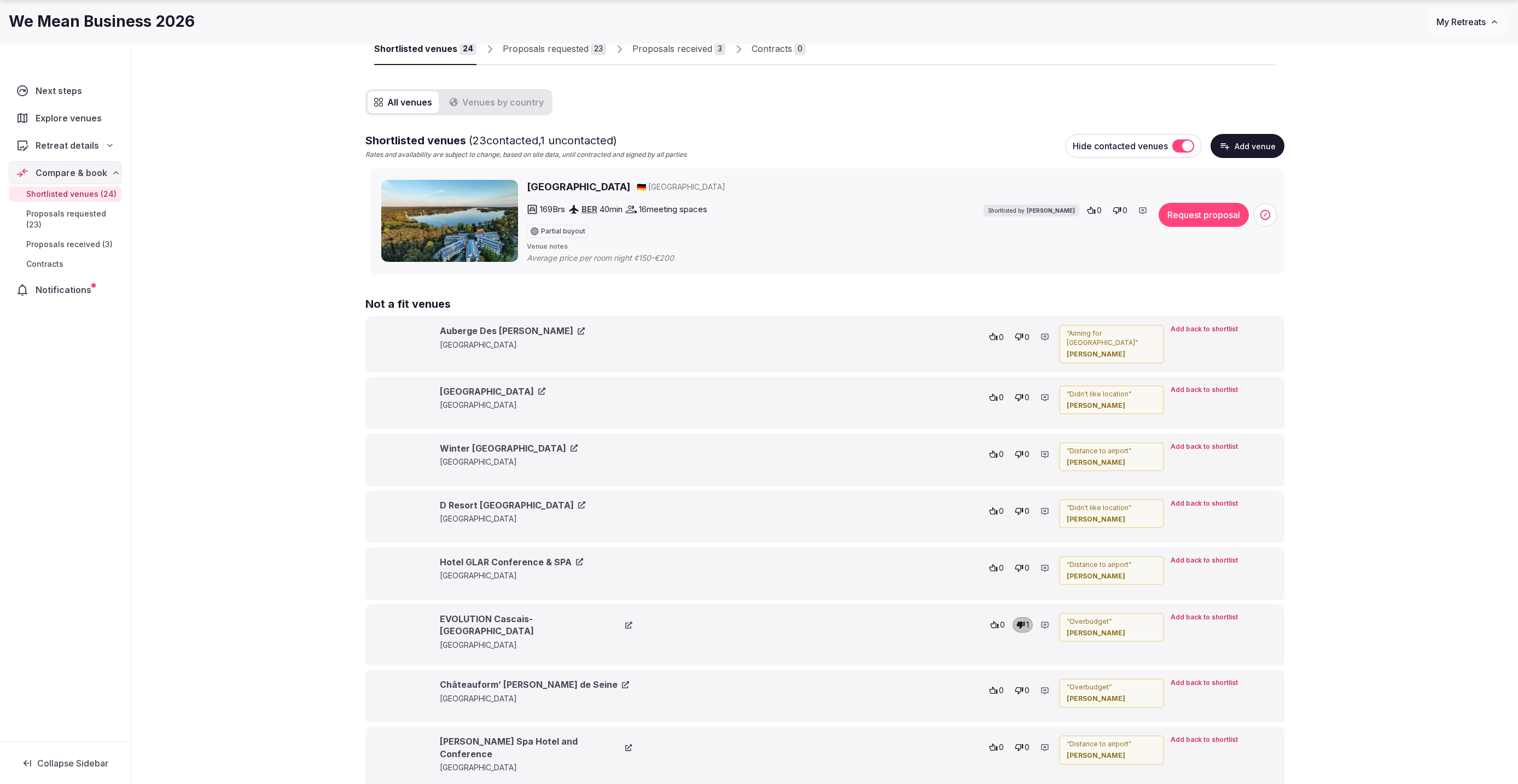
scroll to position [492, 0]
